Goal: Connect with others: Participate in discussion

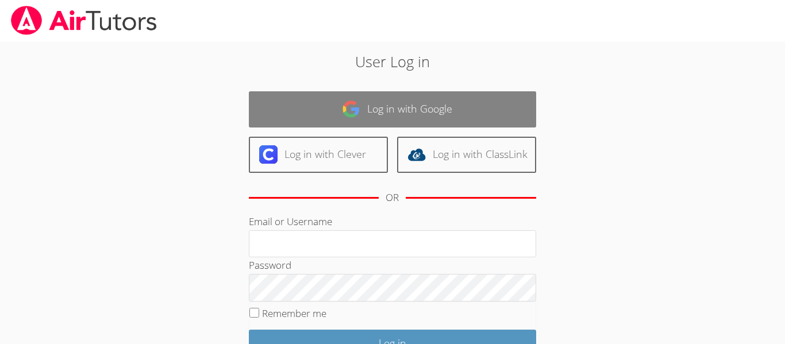
click at [316, 118] on link "Log in with Google" at bounding box center [392, 109] width 287 height 36
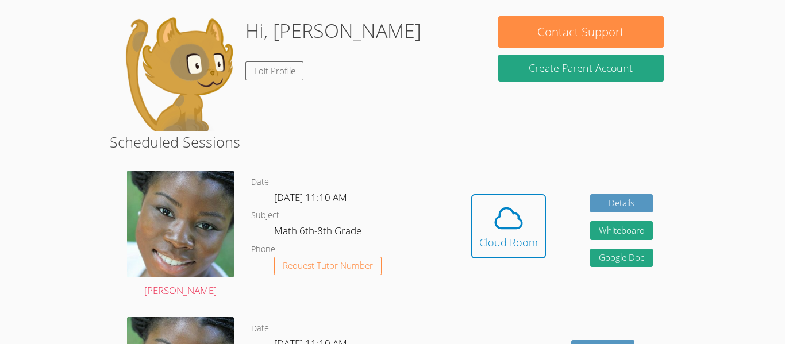
scroll to position [95, 0]
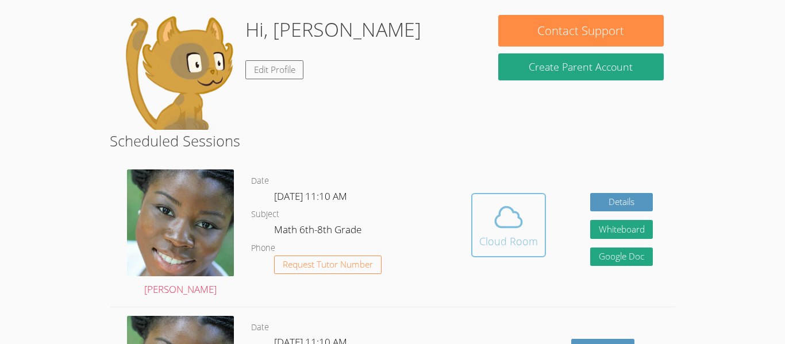
click at [497, 224] on icon at bounding box center [509, 217] width 32 height 32
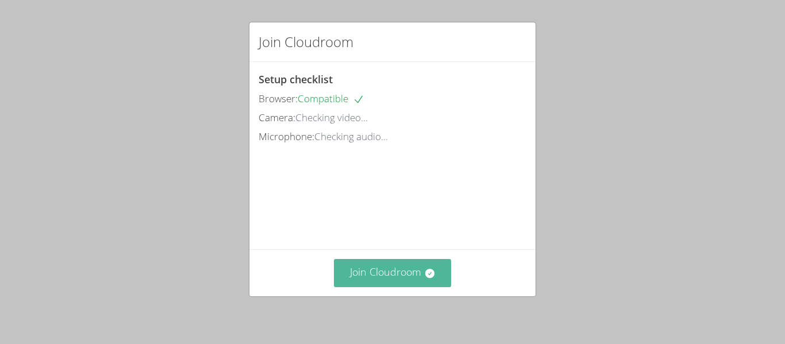
click at [363, 278] on button "Join Cloudroom" at bounding box center [393, 273] width 118 height 28
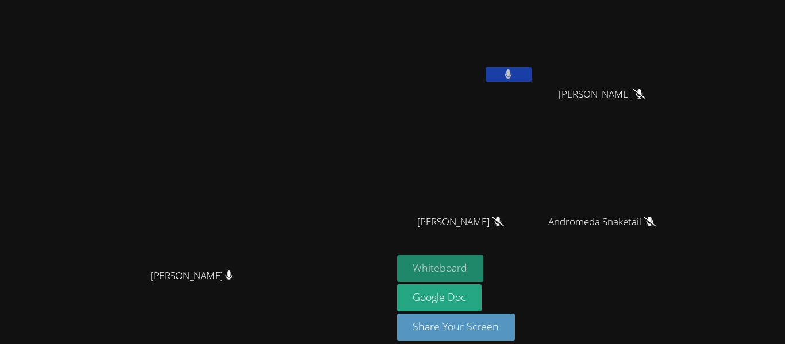
click at [484, 275] on button "Whiteboard" at bounding box center [440, 268] width 87 height 27
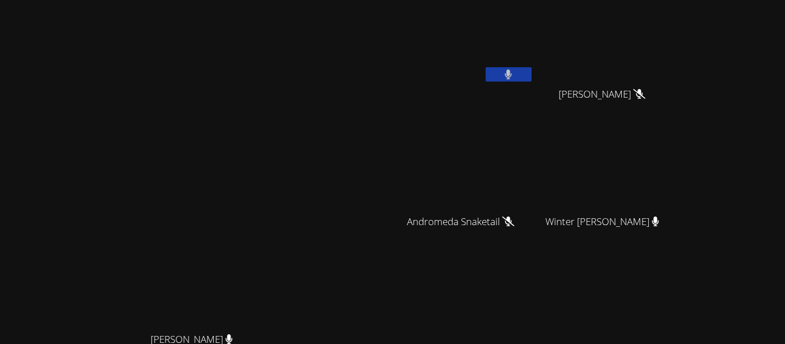
scroll to position [140, 0]
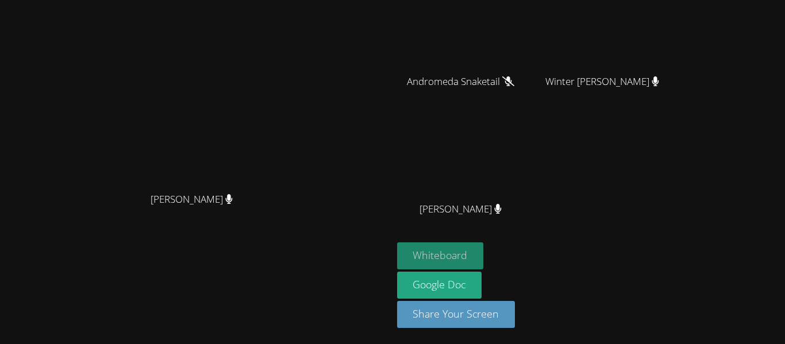
click at [484, 255] on button "Whiteboard" at bounding box center [440, 256] width 87 height 27
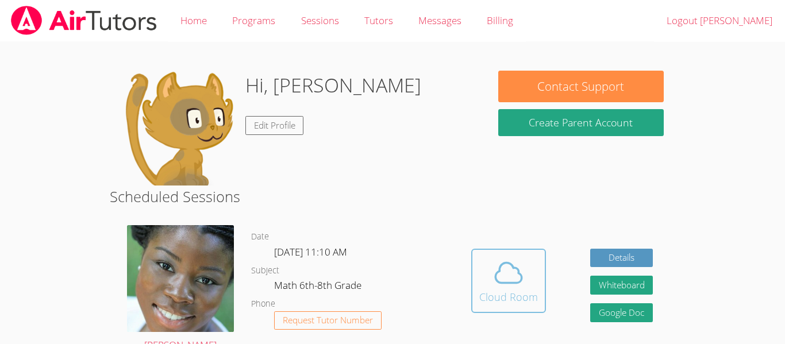
click at [515, 286] on icon at bounding box center [509, 273] width 32 height 32
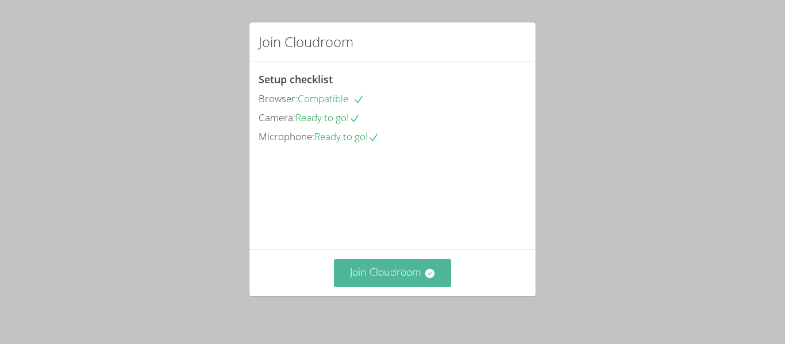
click at [428, 275] on icon at bounding box center [429, 273] width 9 height 9
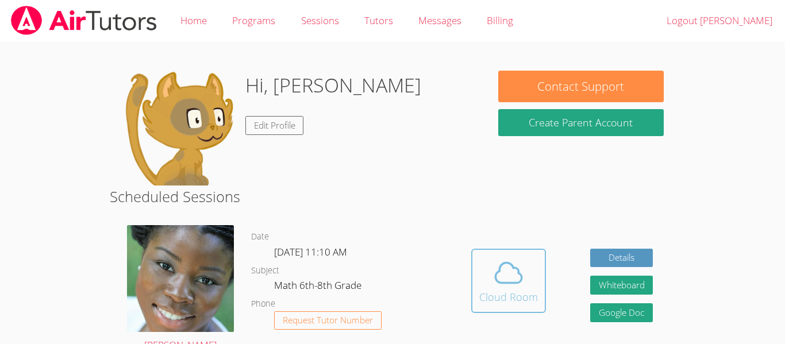
click at [531, 312] on button "Cloud Room" at bounding box center [508, 281] width 75 height 64
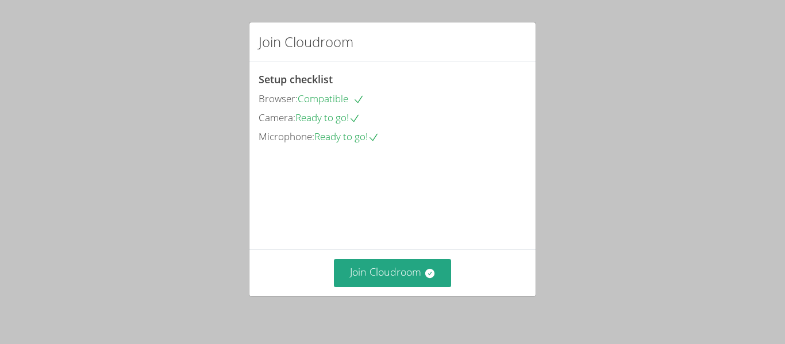
click at [451, 281] on div "Join Cloudroom" at bounding box center [393, 273] width 268 height 28
click at [396, 268] on button "Join Cloudroom" at bounding box center [393, 273] width 118 height 28
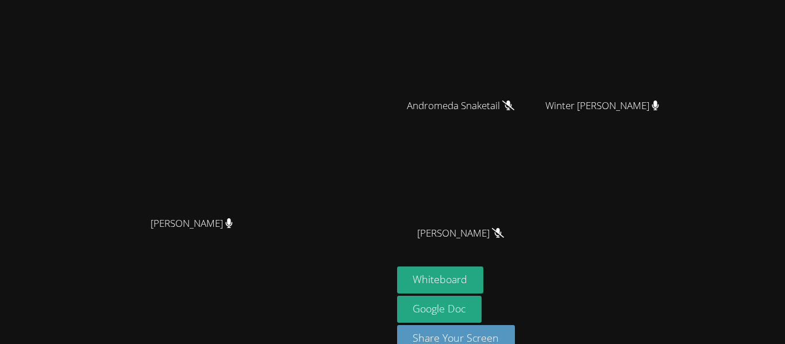
scroll to position [140, 0]
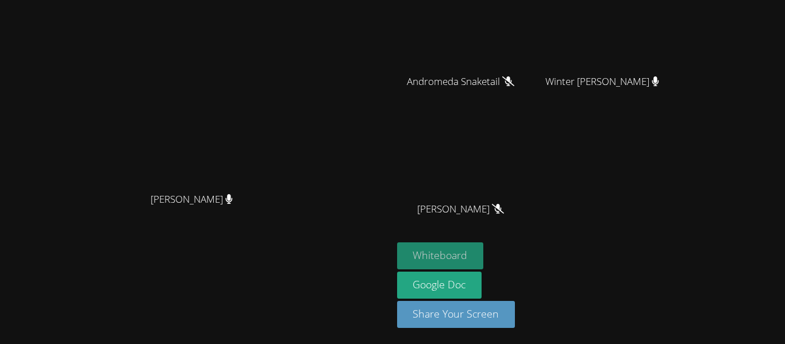
click at [484, 249] on button "Whiteboard" at bounding box center [440, 256] width 87 height 27
